Goal: Download file/media

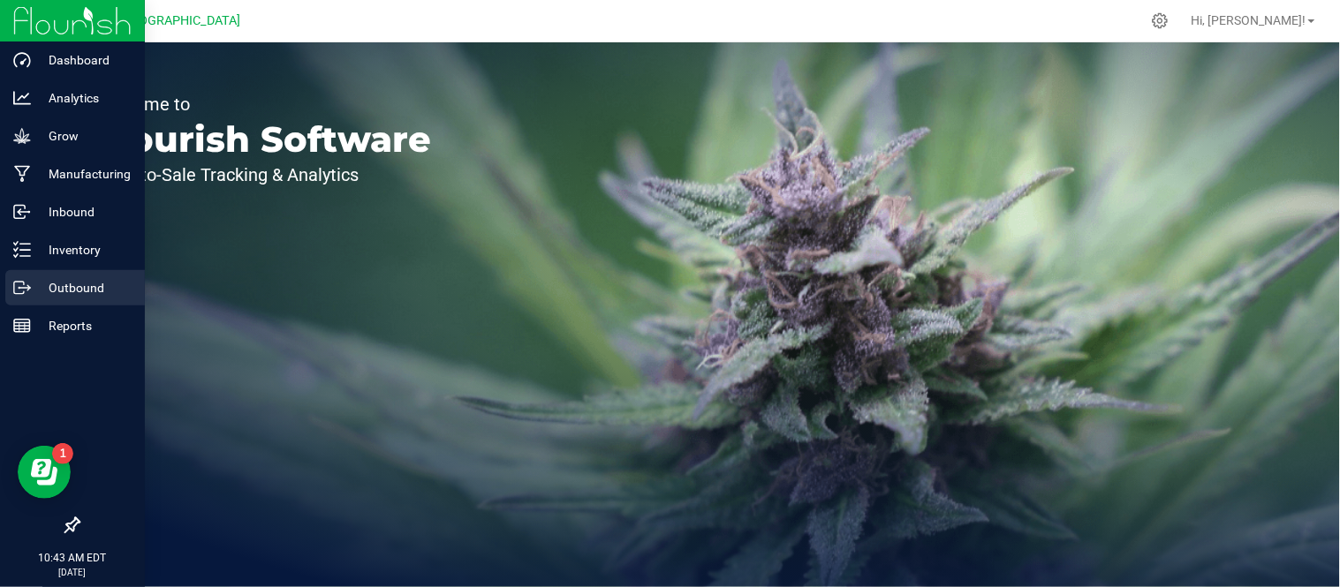
click at [48, 285] on p "Outbound" at bounding box center [84, 287] width 106 height 21
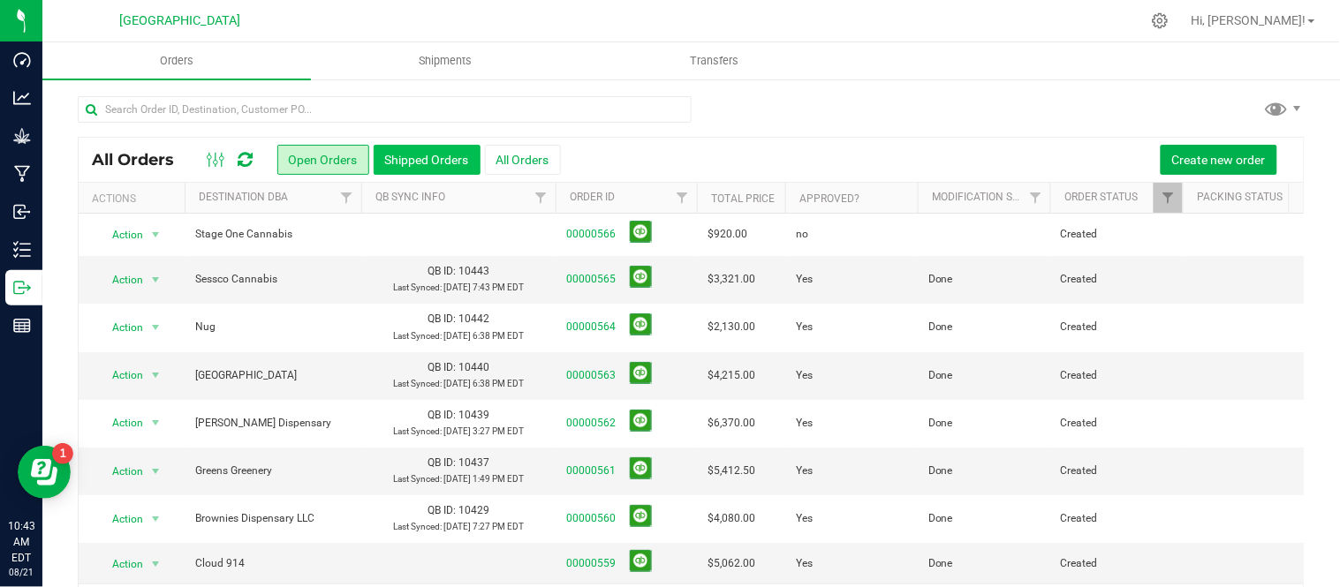
click at [431, 157] on button "Shipped Orders" at bounding box center [427, 160] width 107 height 30
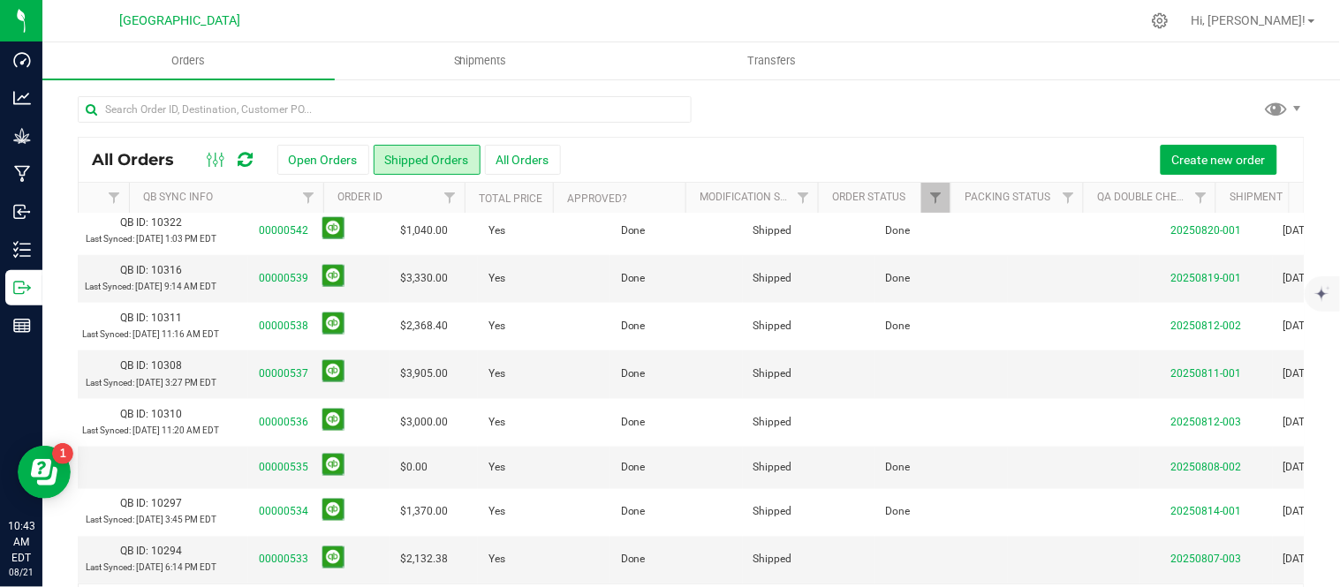
scroll to position [0, 307]
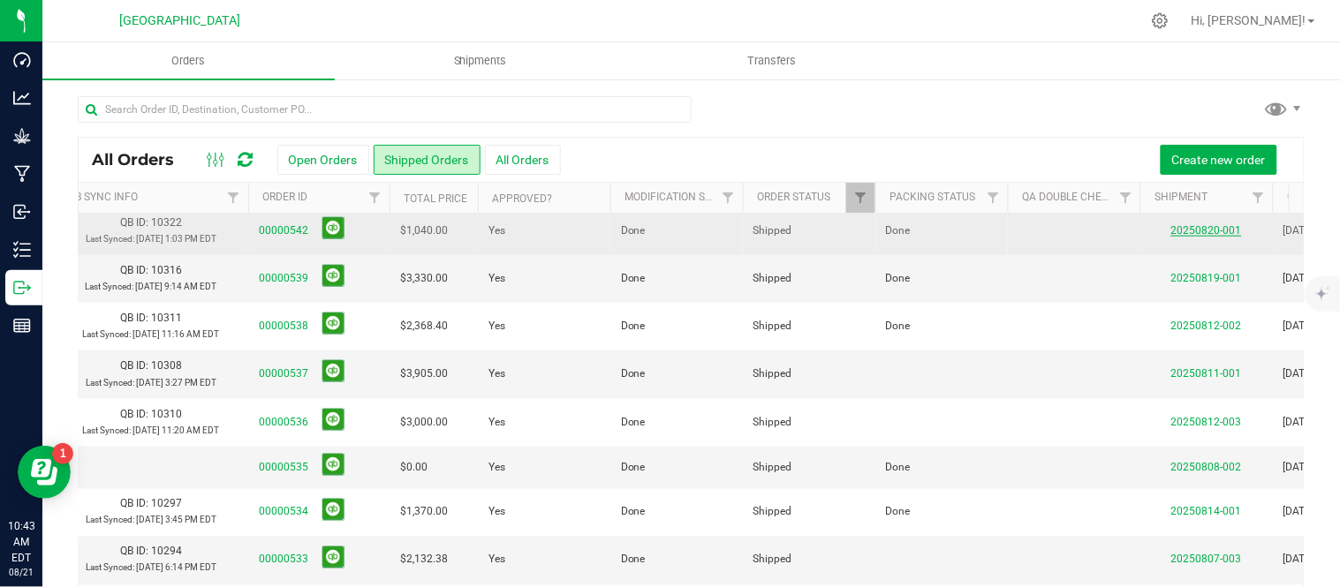
click at [1188, 237] on link "20250820-001" at bounding box center [1206, 230] width 71 height 12
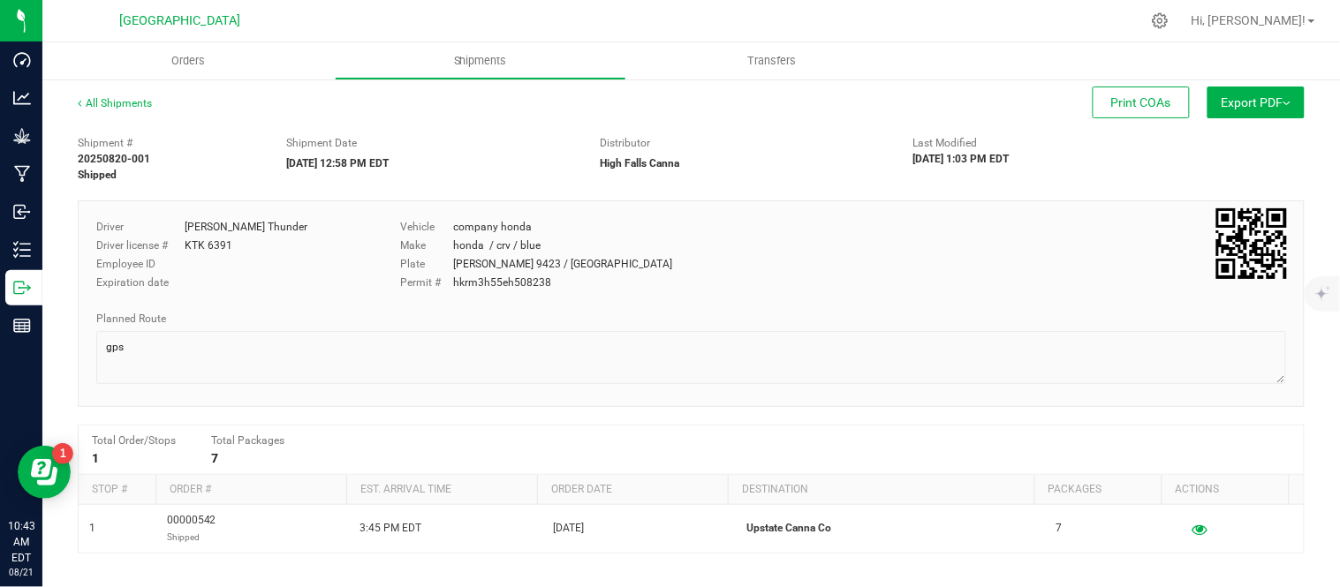
click at [1250, 98] on button "Export PDF" at bounding box center [1255, 103] width 97 height 32
click at [1201, 190] on span "NY Manifest" at bounding box center [1203, 194] width 58 height 12
